Goal: Task Accomplishment & Management: Manage account settings

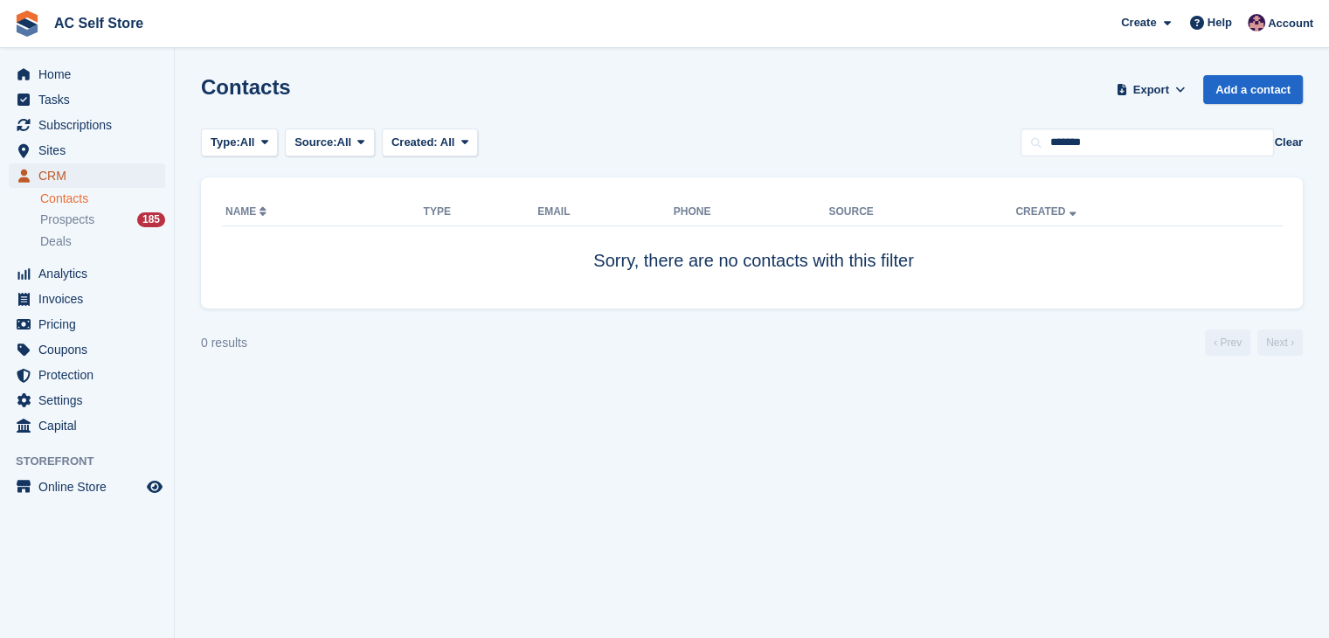
click at [66, 168] on span "CRM" at bounding box center [90, 175] width 105 height 24
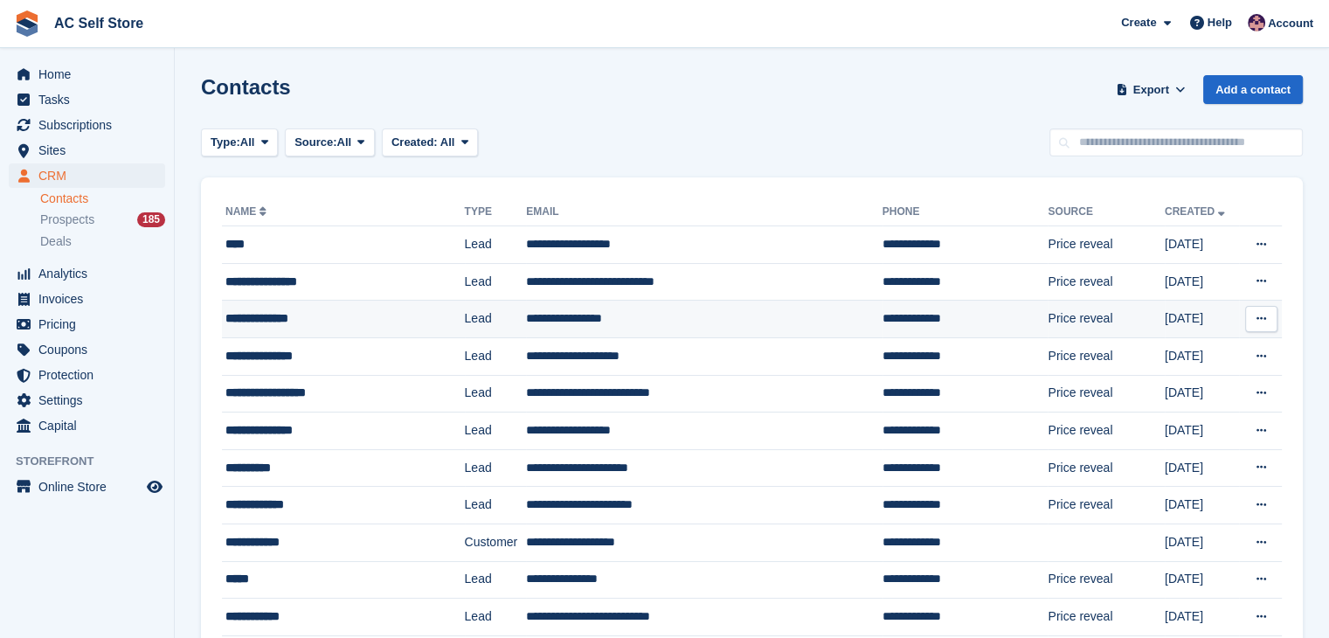
click at [339, 317] on div "**********" at bounding box center [327, 318] width 205 height 18
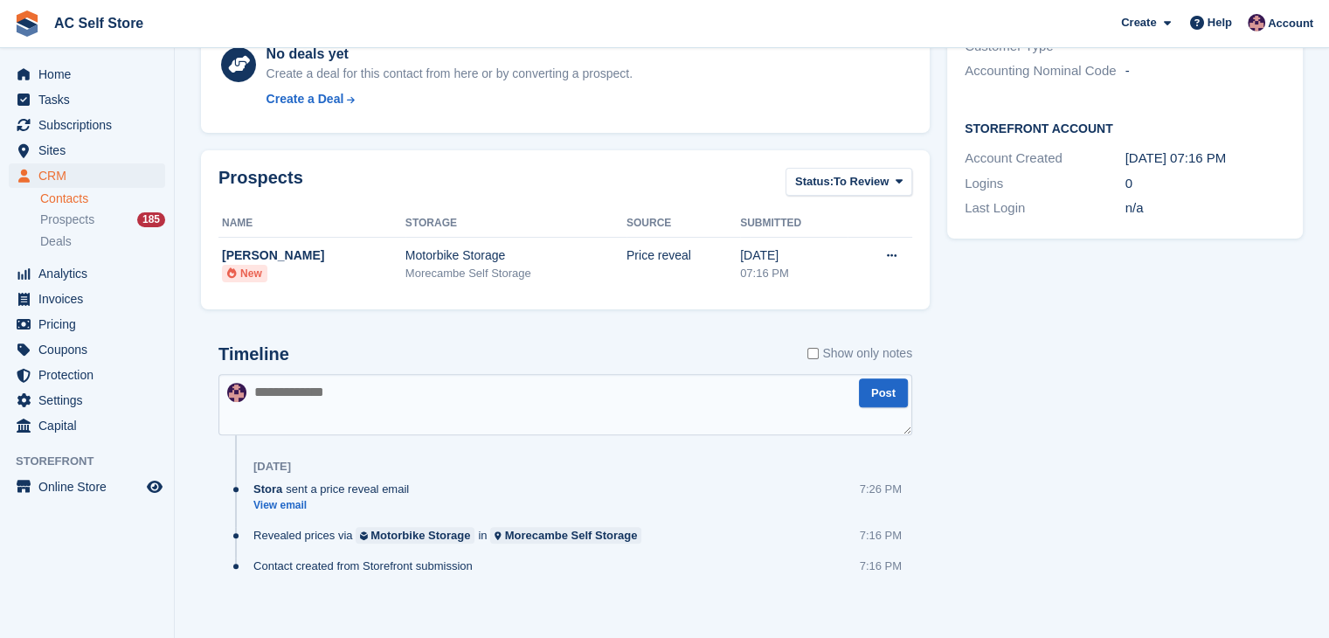
scroll to position [475, 0]
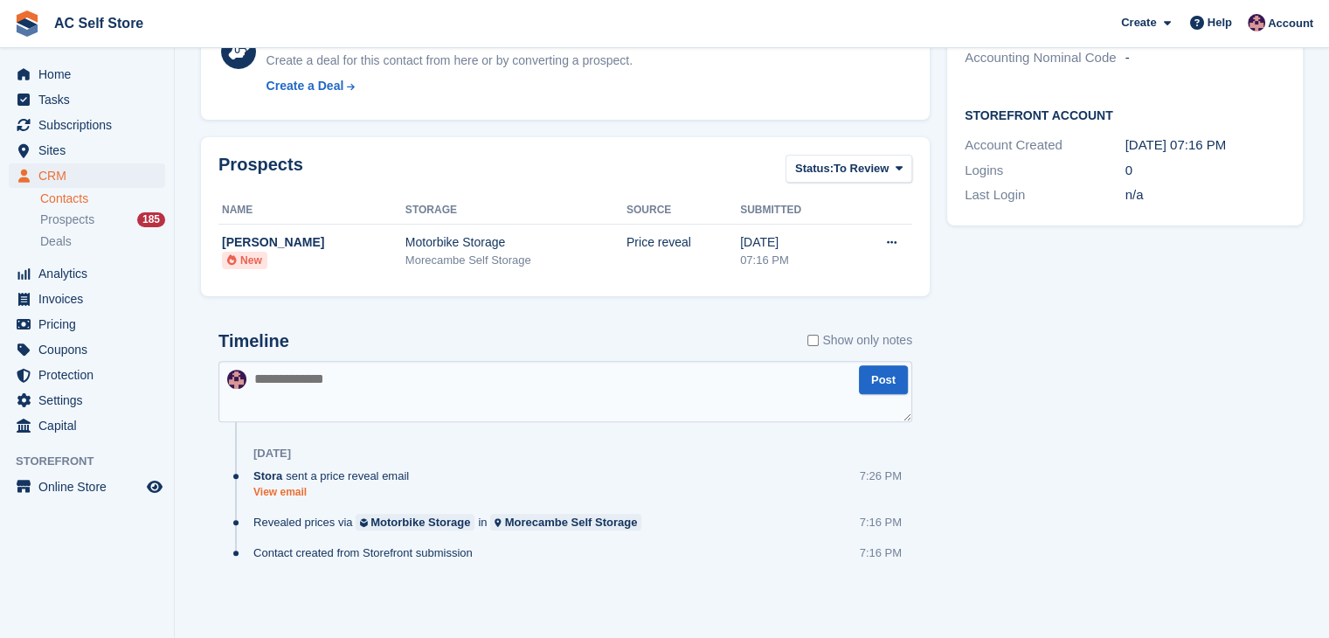
click at [288, 495] on link "View email" at bounding box center [335, 492] width 164 height 15
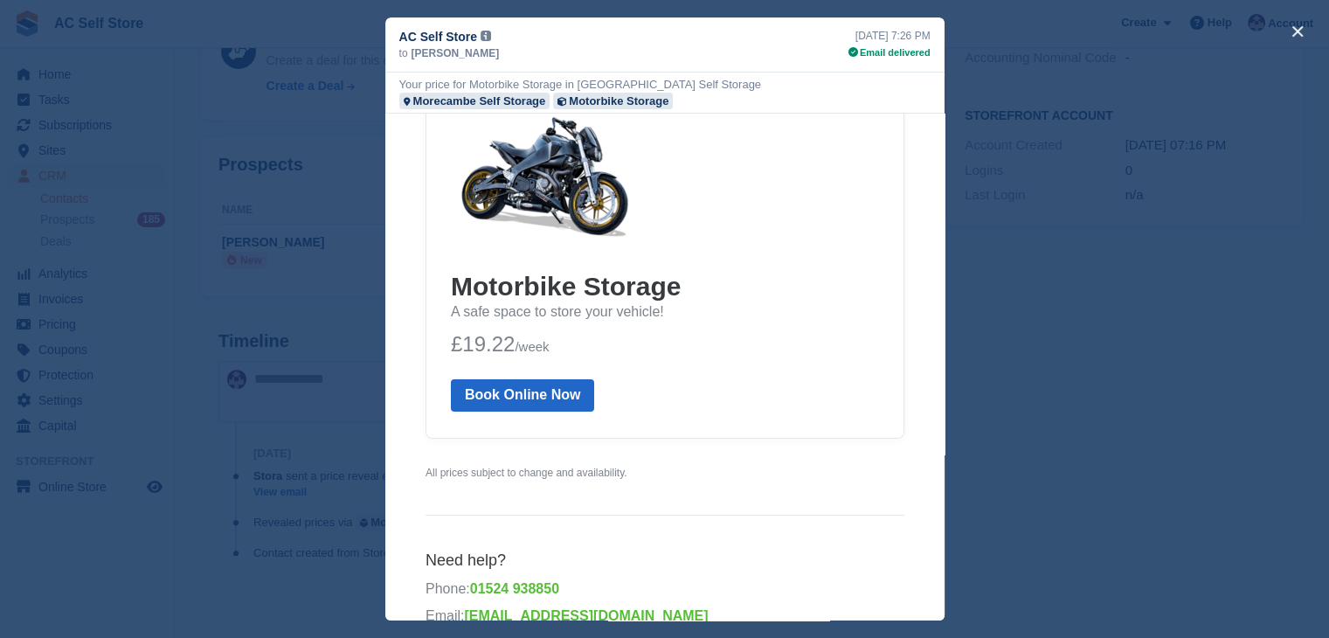
scroll to position [335, 0]
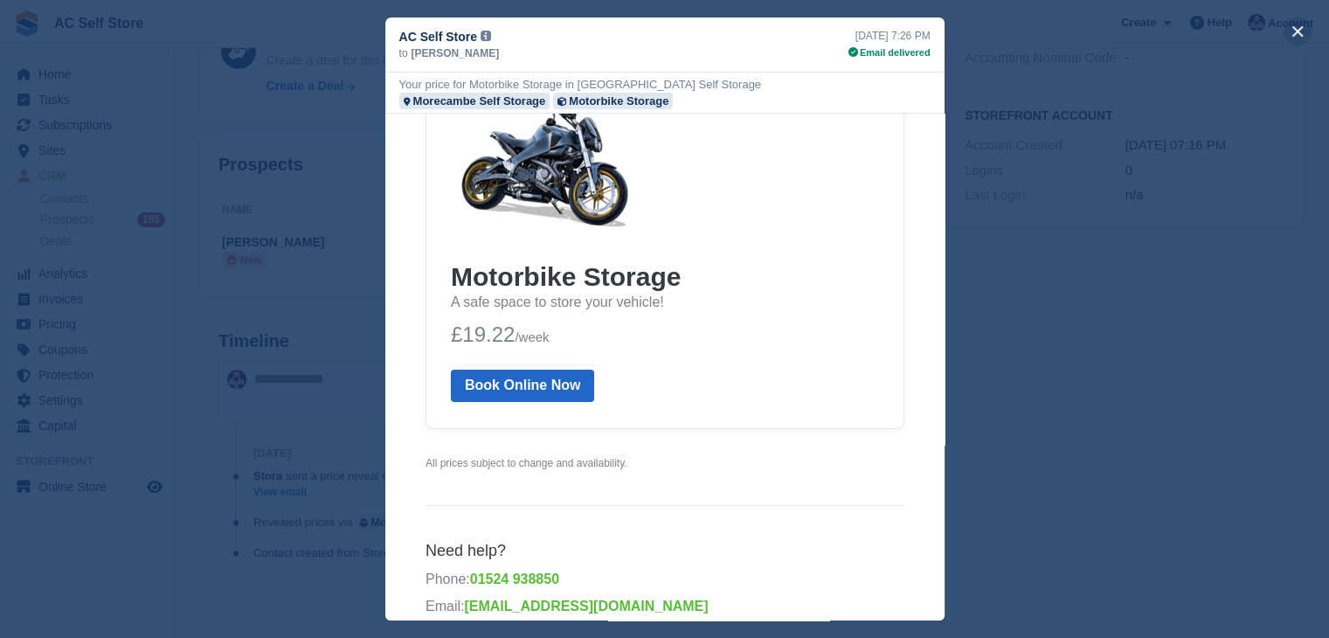
click at [1296, 32] on button "close" at bounding box center [1298, 31] width 28 height 28
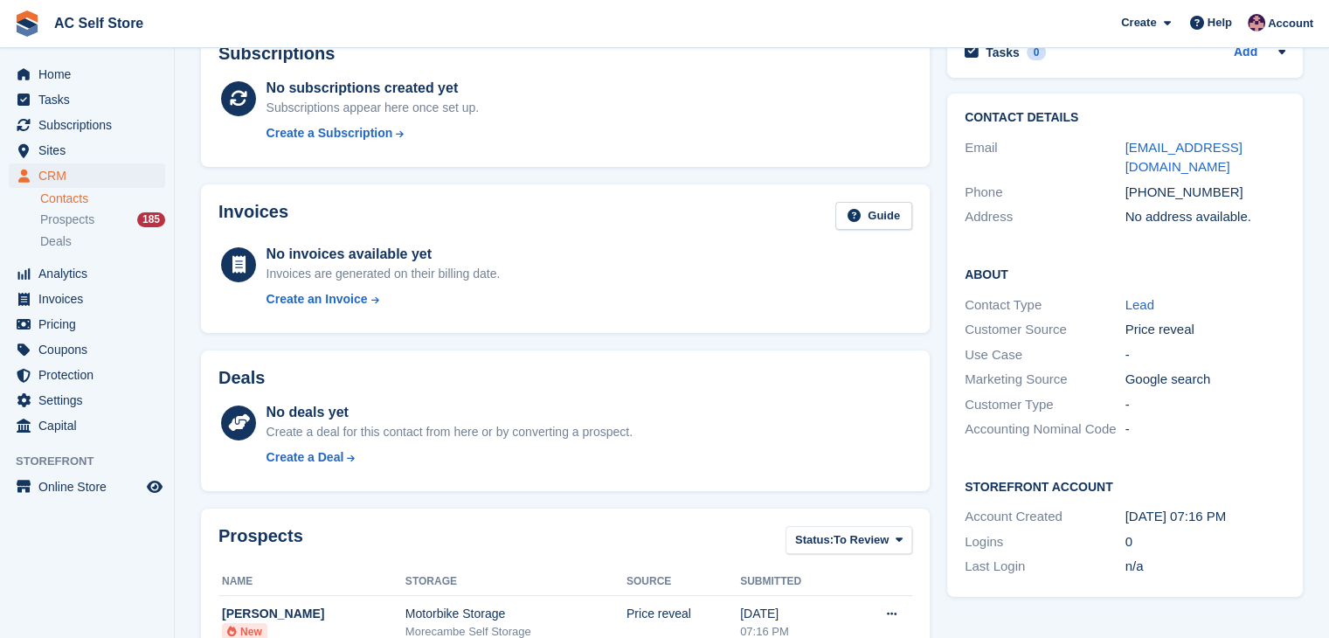
scroll to position [0, 0]
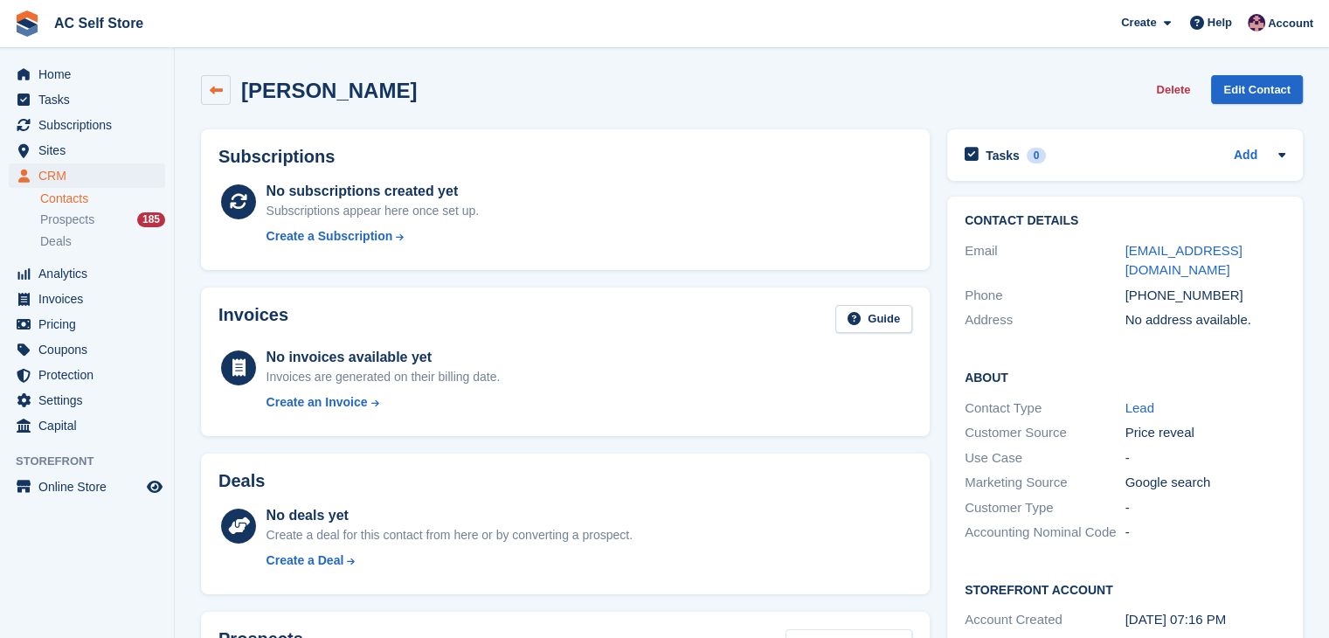
click at [218, 95] on icon at bounding box center [216, 90] width 13 height 13
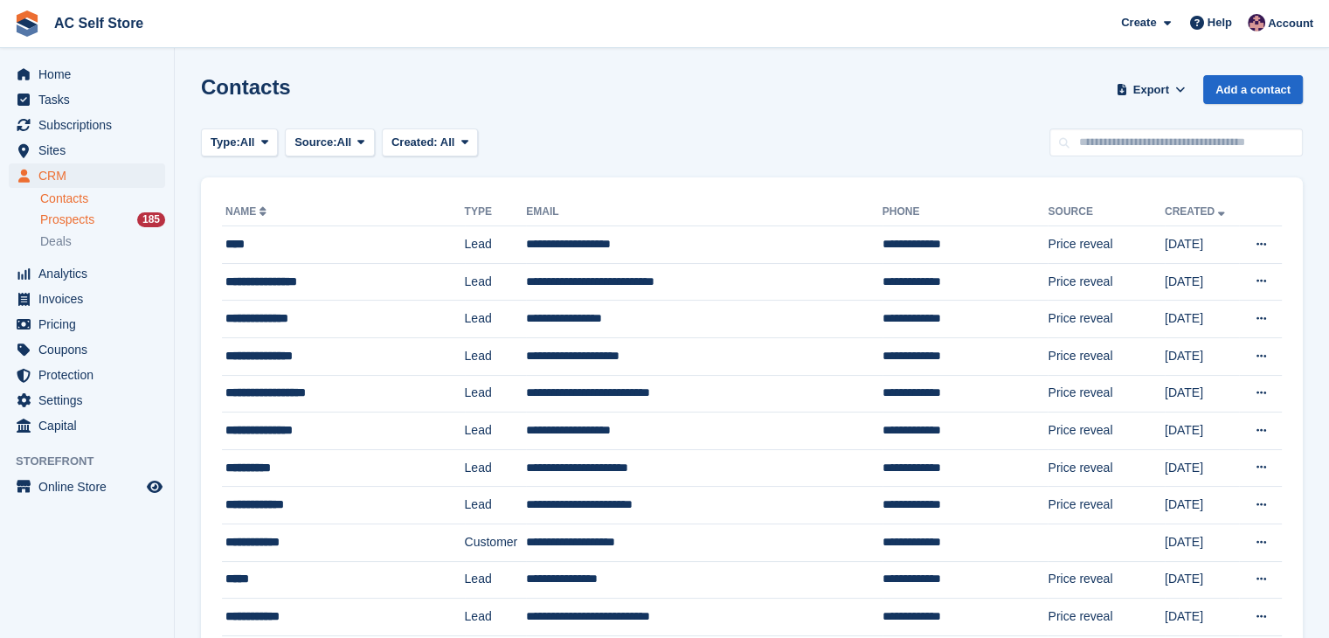
click at [91, 214] on span "Prospects" at bounding box center [67, 220] width 54 height 17
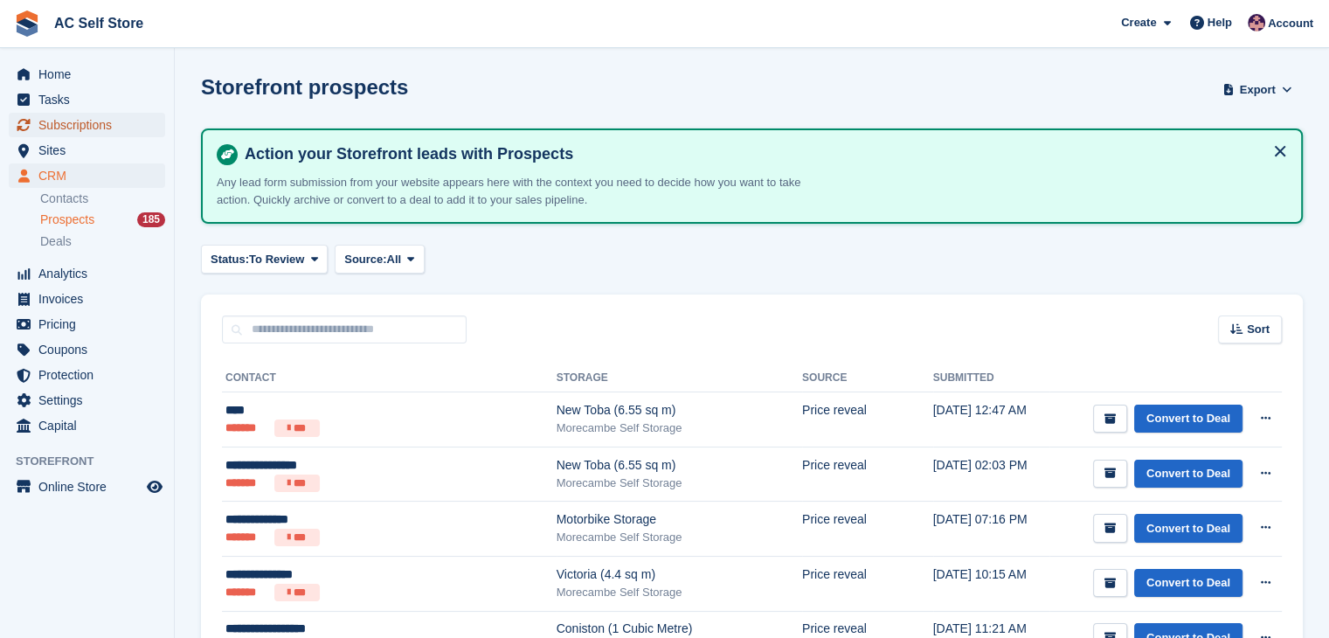
click at [84, 125] on span "Subscriptions" at bounding box center [90, 125] width 105 height 24
